Goal: Find specific page/section: Find specific page/section

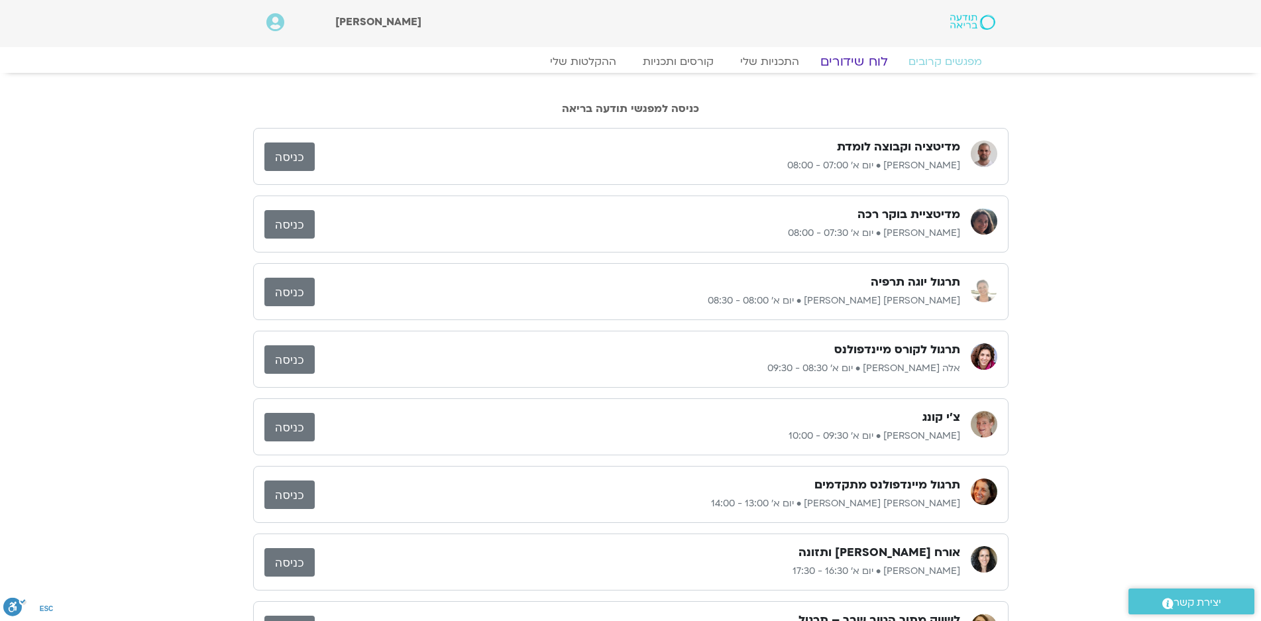
click at [847, 60] on link "לוח שידורים" at bounding box center [853, 62] width 99 height 16
click at [842, 62] on link "לוח שידורים" at bounding box center [853, 62] width 99 height 16
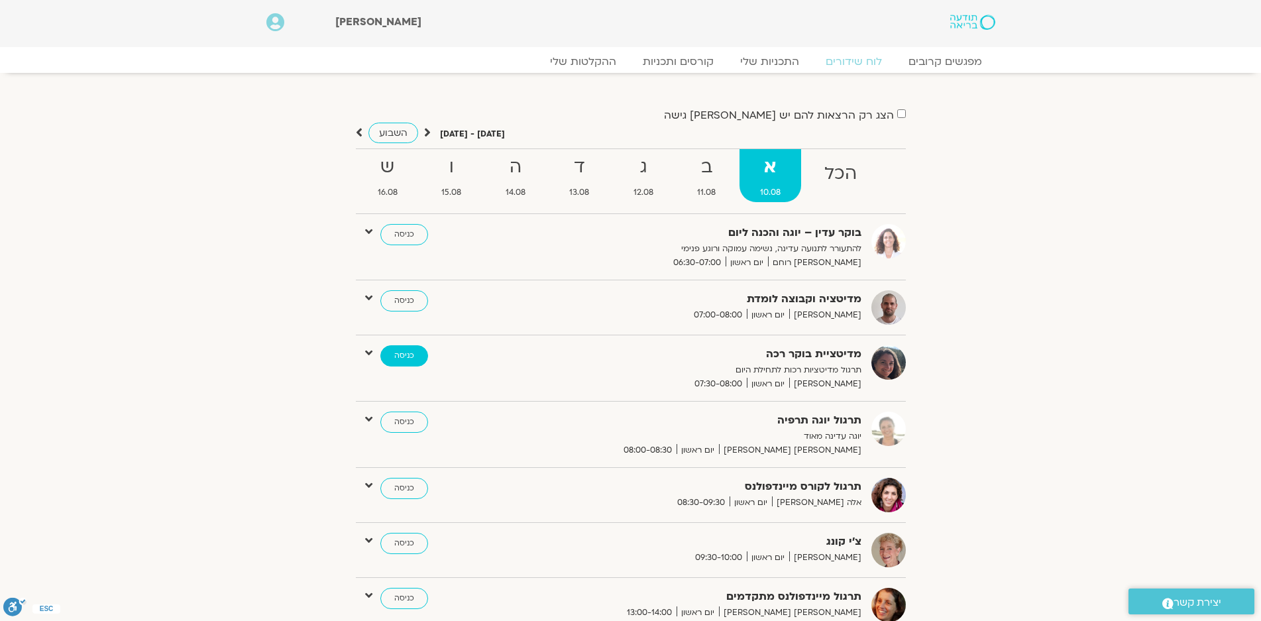
click at [399, 351] on link "כניסה" at bounding box center [404, 355] width 48 height 21
click at [402, 298] on link "כניסה" at bounding box center [404, 300] width 48 height 21
